Goal: Navigation & Orientation: Find specific page/section

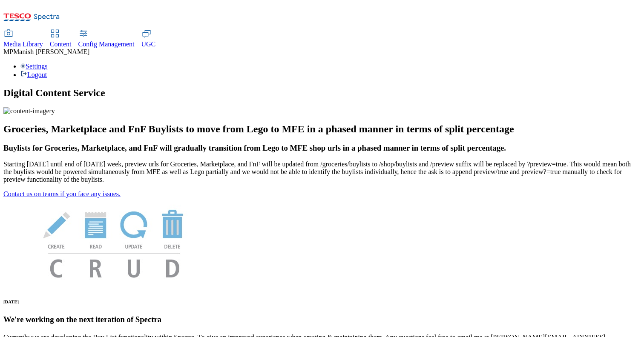
click at [135, 40] on span "Config Management" at bounding box center [106, 43] width 56 height 7
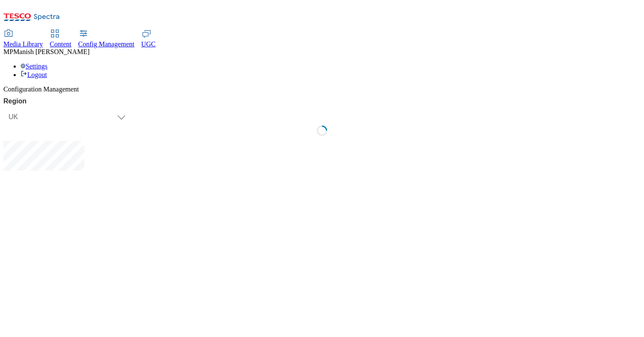
select select "uk"
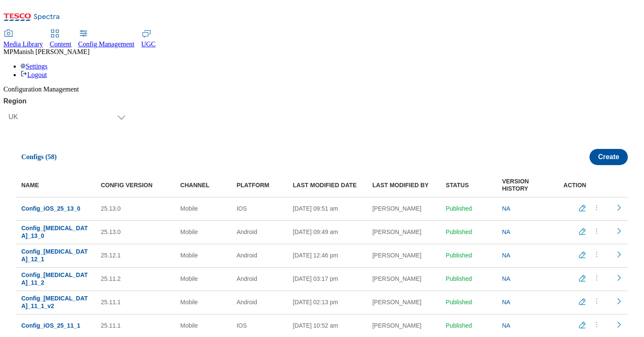
click at [156, 40] on span "UGC" at bounding box center [148, 43] width 14 height 7
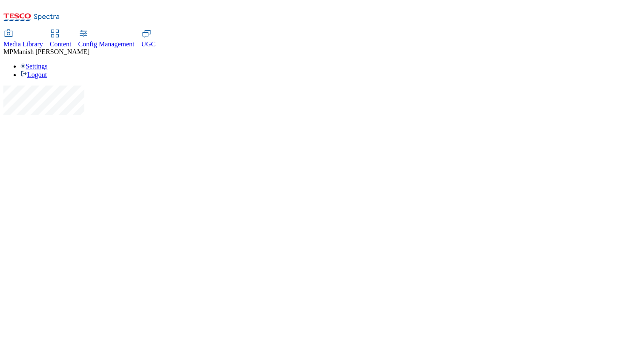
select select "All"
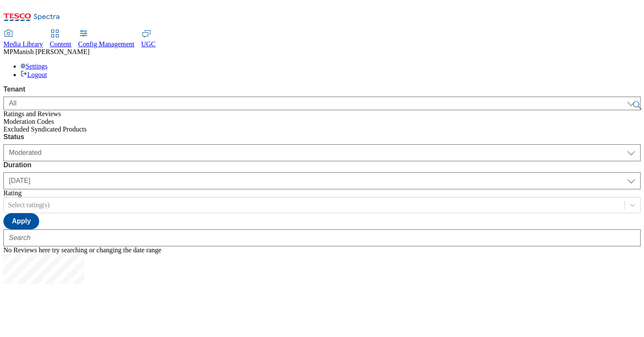
click at [72, 40] on span "Content" at bounding box center [61, 43] width 22 height 7
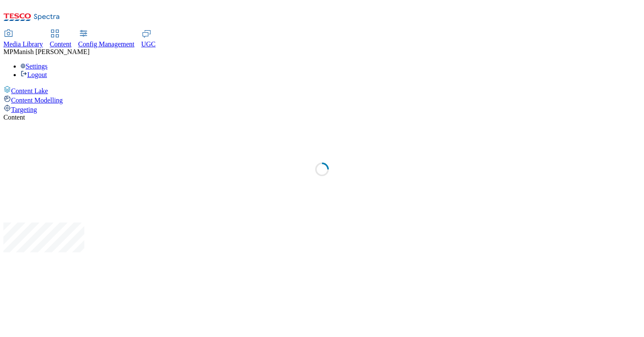
select select "group-comms"
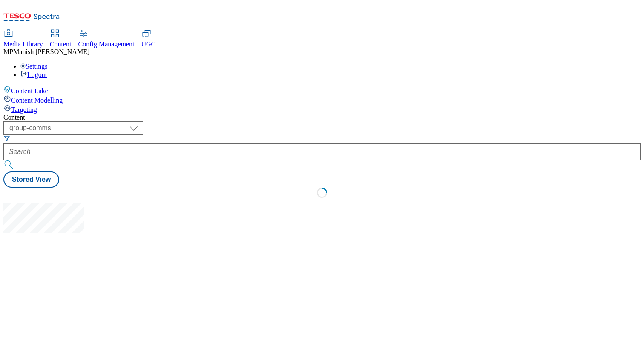
click at [43, 40] on div "Media Library" at bounding box center [23, 44] width 40 height 8
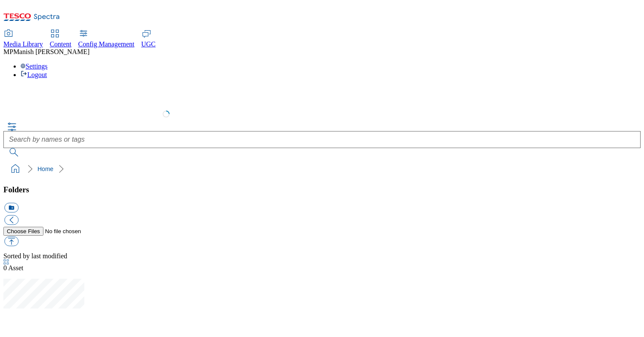
select select "flare-test"
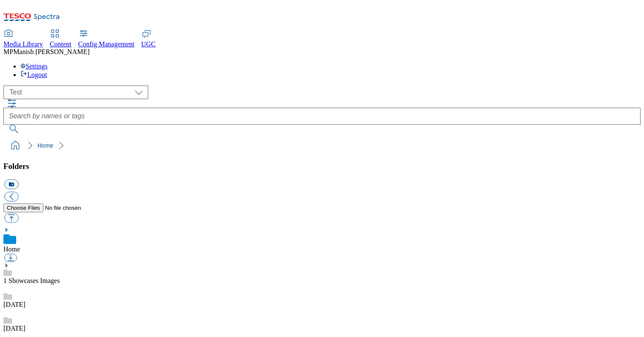
scroll to position [591, 0]
